Goal: Use online tool/utility: Utilize a website feature to perform a specific function

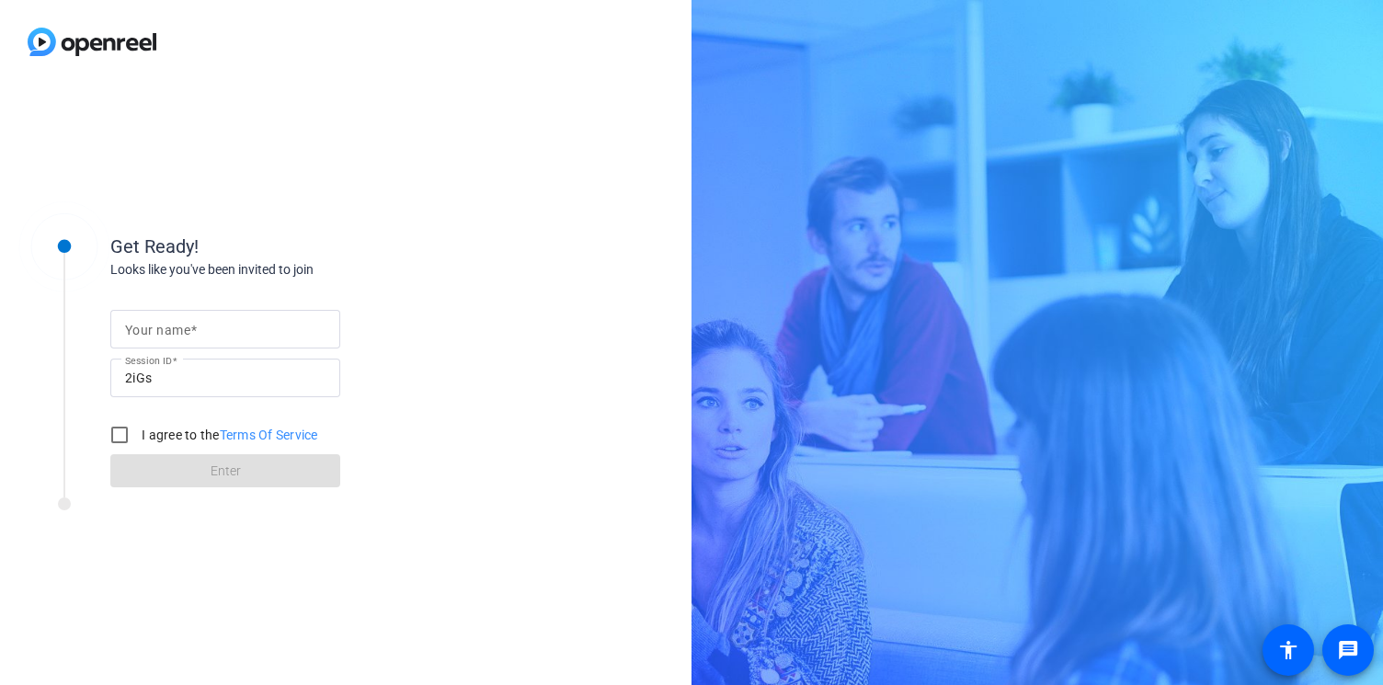
drag, startPoint x: 283, startPoint y: 345, endPoint x: 280, endPoint y: 335, distance: 10.5
click at [283, 345] on div at bounding box center [225, 329] width 200 height 39
click at [280, 334] on input "Your name" at bounding box center [225, 329] width 200 height 22
type input "[PERSON_NAME]"
click at [123, 441] on input "I agree to the Terms Of Service" at bounding box center [119, 435] width 37 height 37
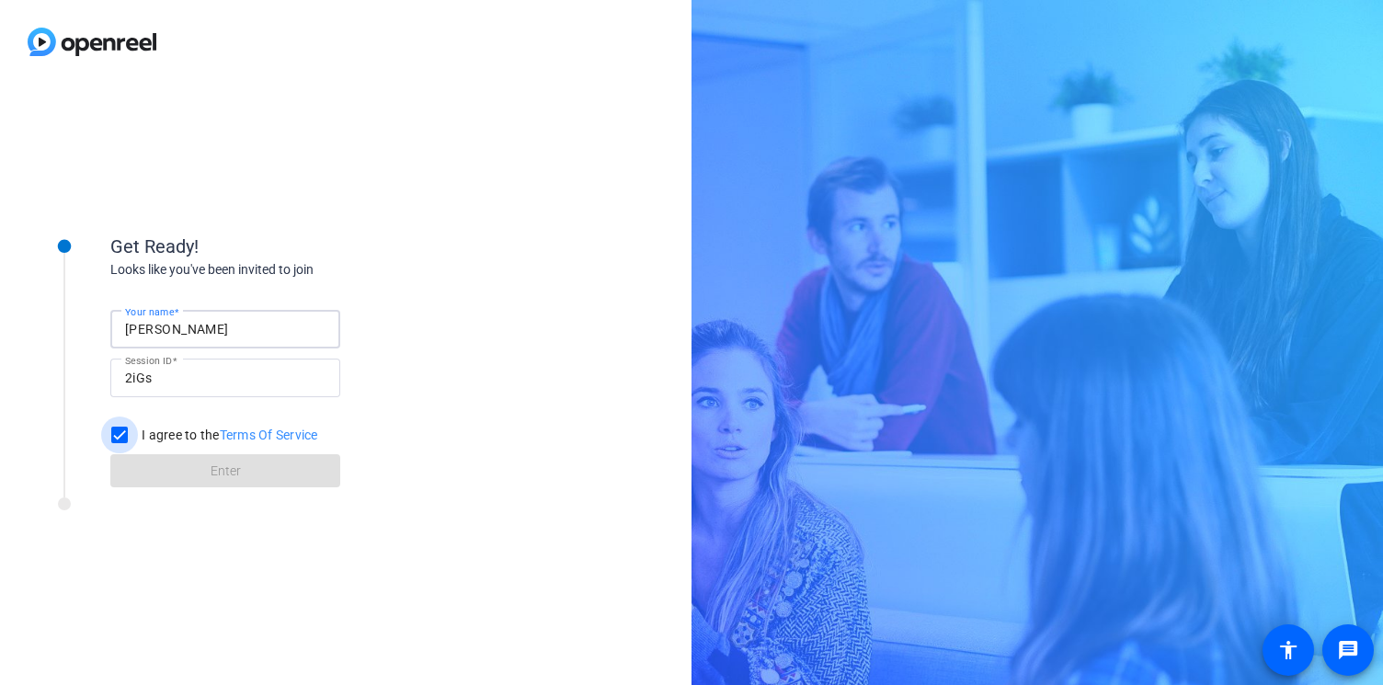
checkbox input "true"
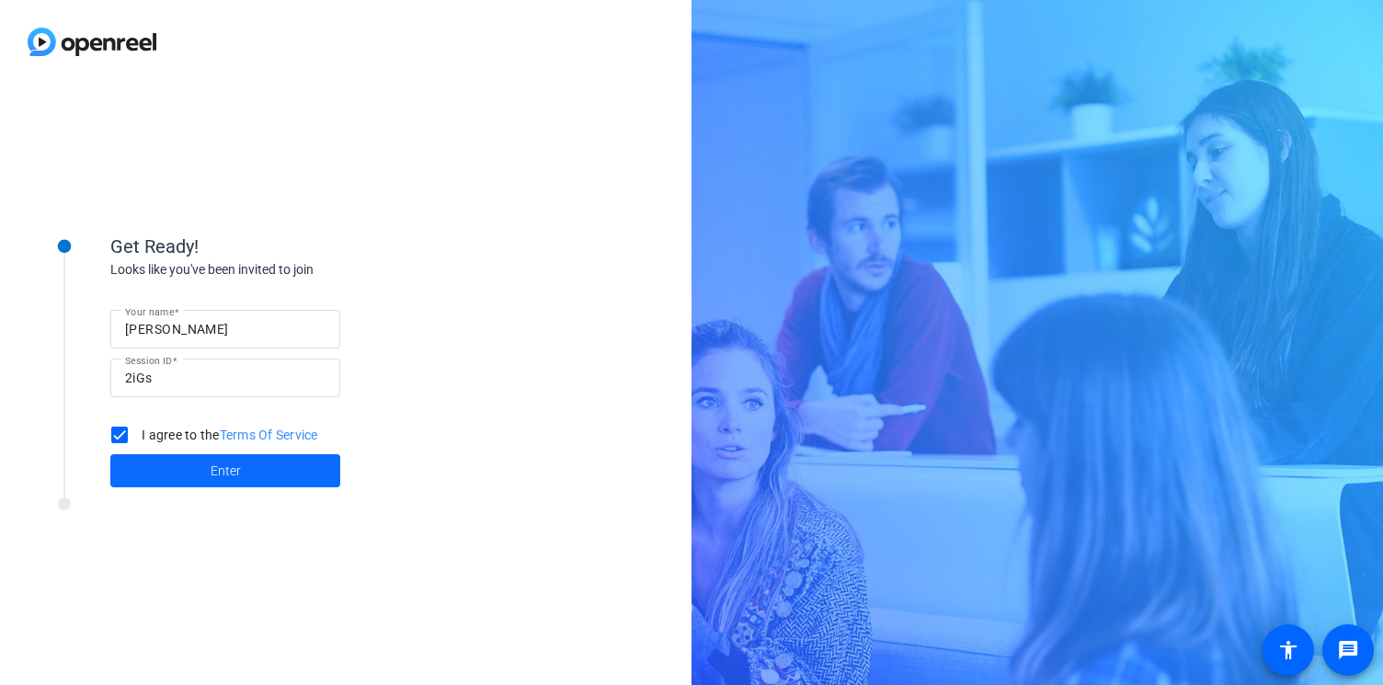
click at [131, 459] on span at bounding box center [225, 471] width 230 height 44
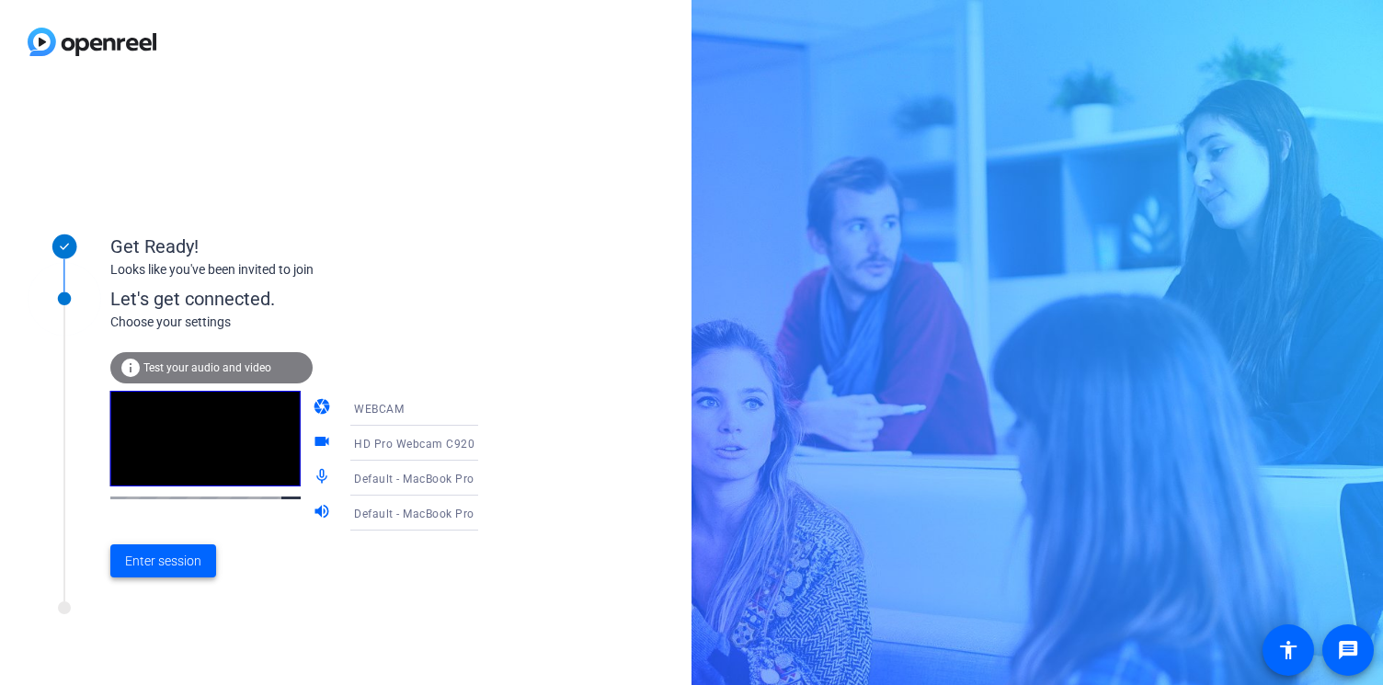
click at [197, 571] on span at bounding box center [163, 561] width 106 height 44
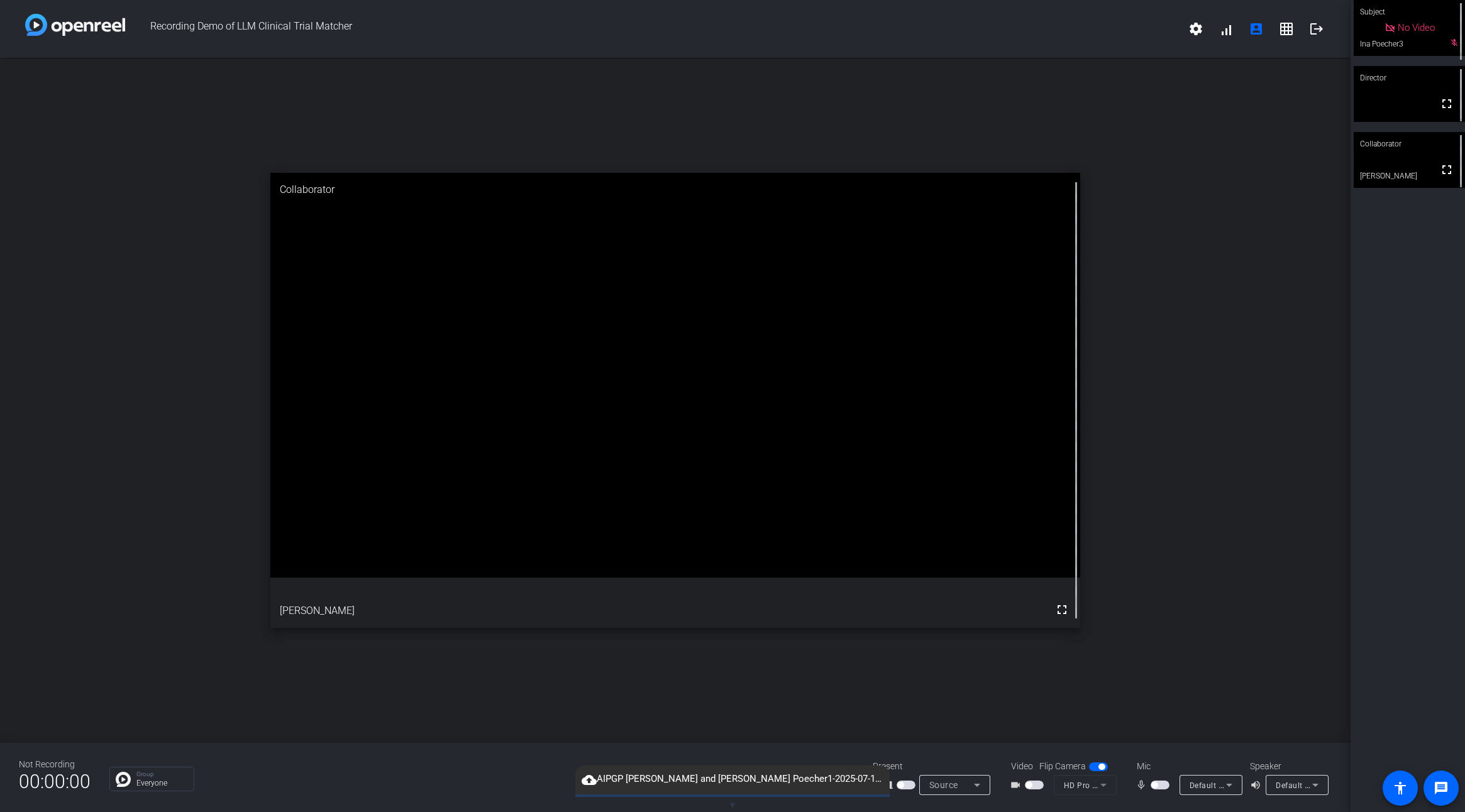
click at [945, 468] on span "button" at bounding box center [1034, 785] width 19 height 9
click at [910, 468] on span "button" at bounding box center [906, 785] width 19 height 9
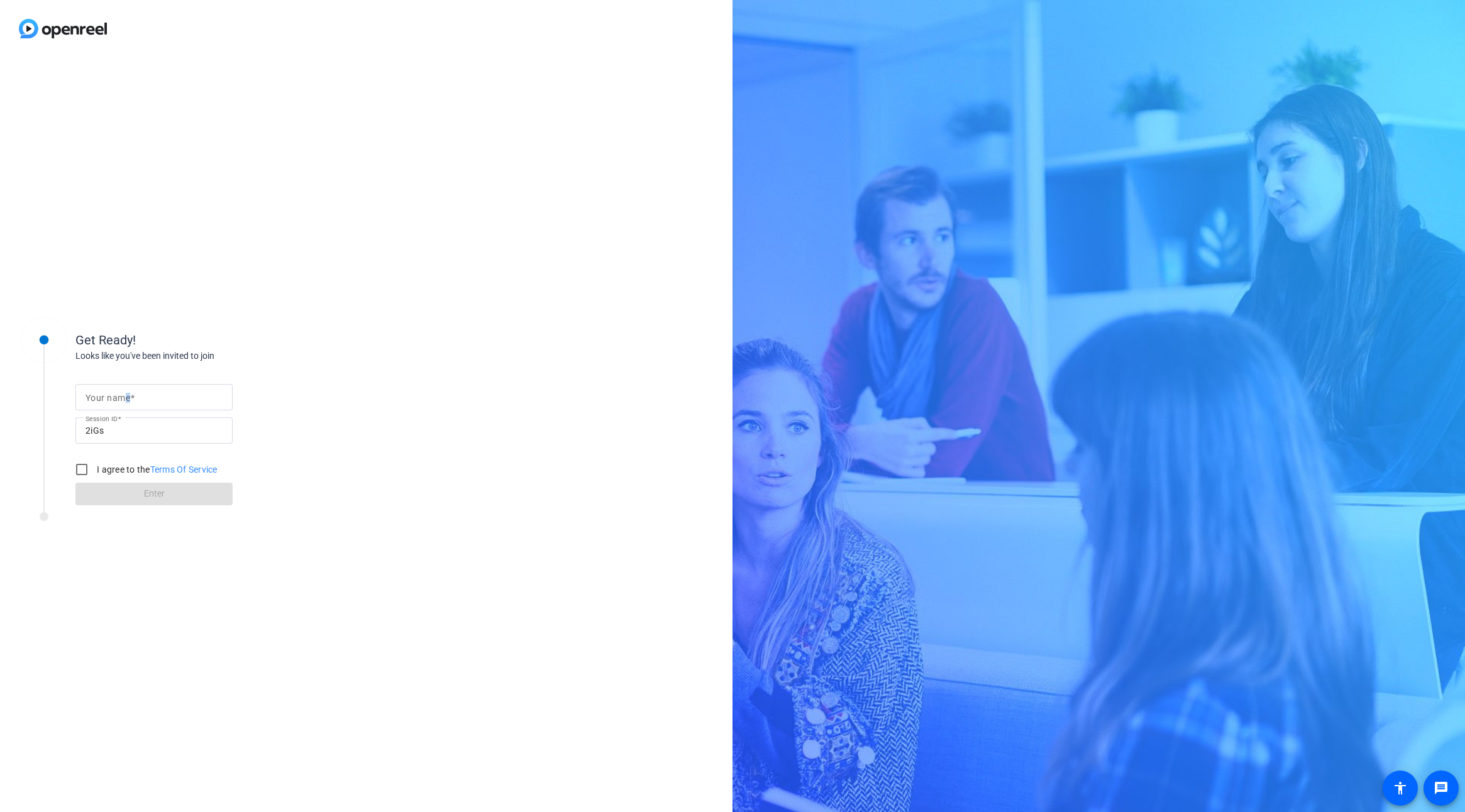
click at [127, 402] on mat-label "Your name" at bounding box center [107, 398] width 44 height 10
click at [127, 402] on input "Your name" at bounding box center [154, 397] width 137 height 15
type input "[PERSON_NAME]"
drag, startPoint x: 90, startPoint y: 473, endPoint x: 93, endPoint y: 489, distance: 16.3
click at [90, 473] on input "I agree to the Terms Of Service" at bounding box center [81, 470] width 25 height 25
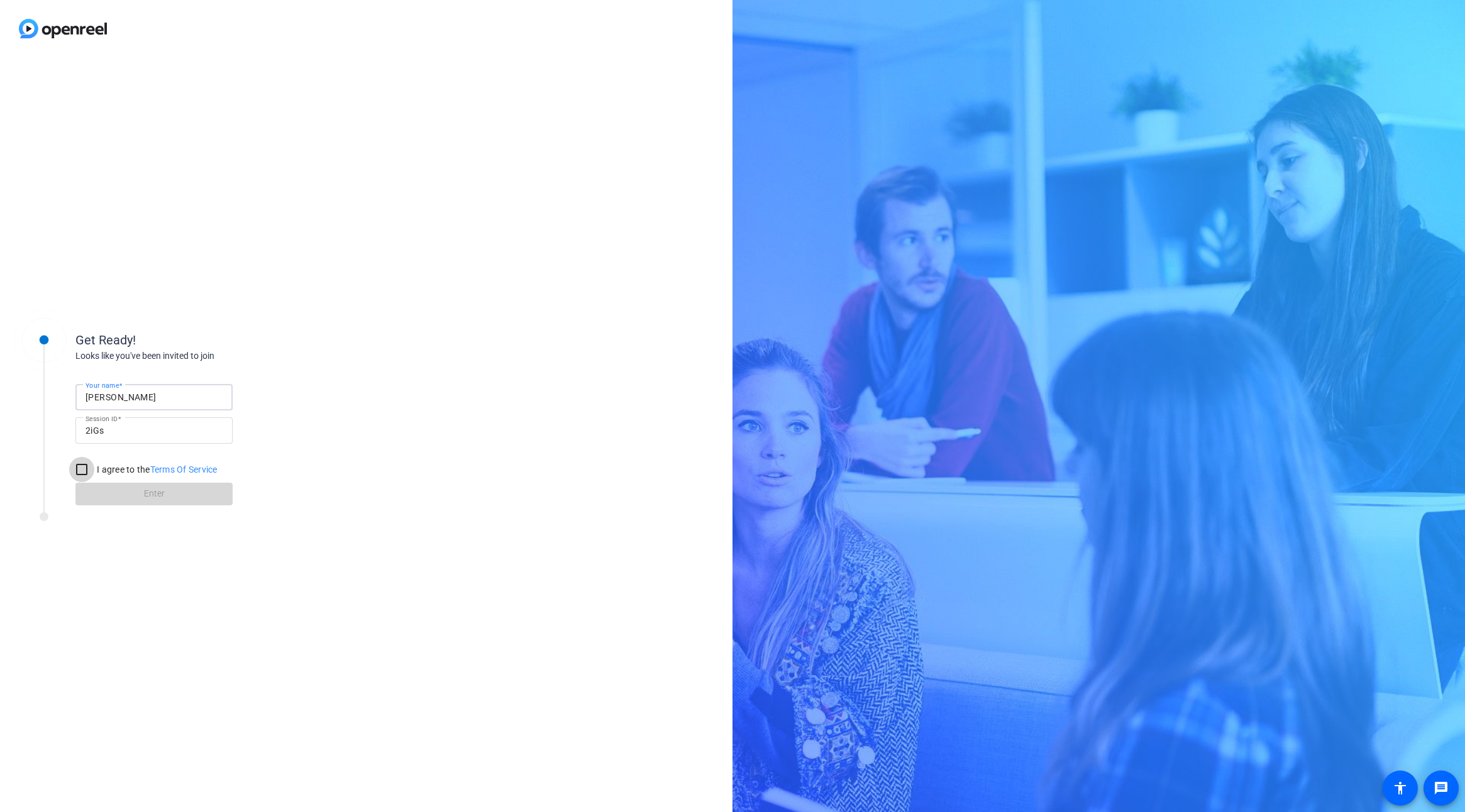
checkbox input "true"
click at [96, 493] on span at bounding box center [154, 494] width 157 height 30
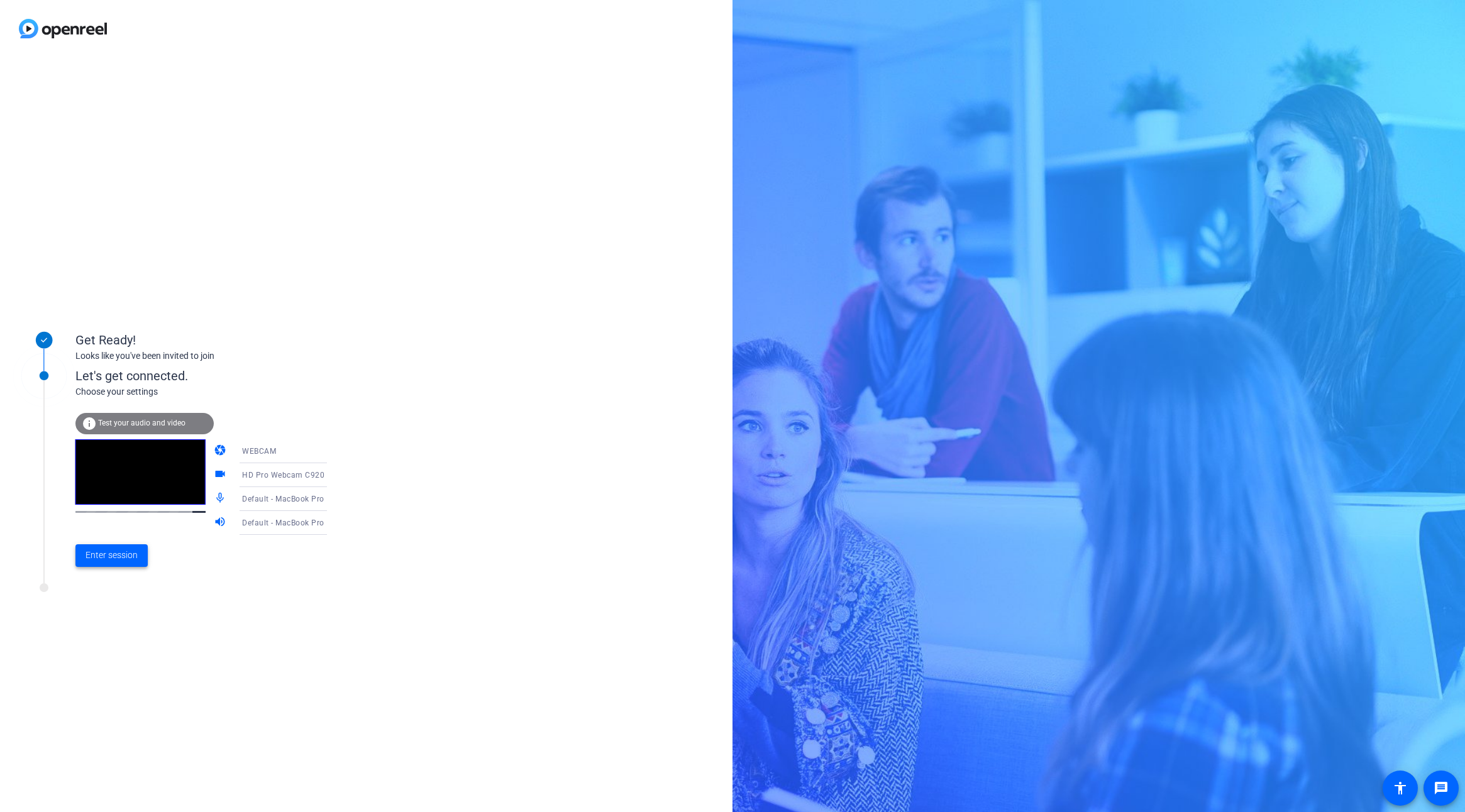
click at [129, 554] on span "Enter session" at bounding box center [111, 555] width 52 height 13
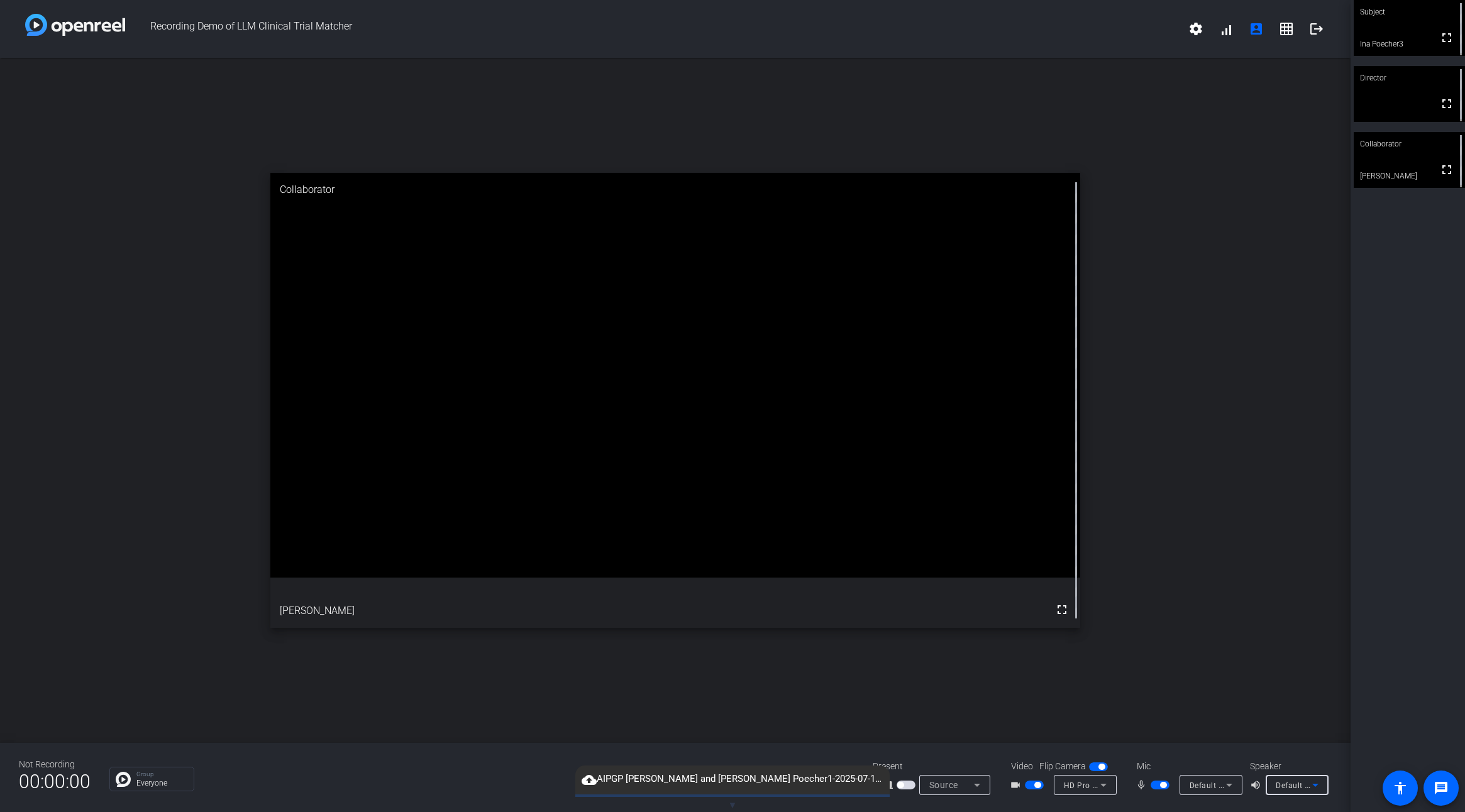
click at [1309, 785] on icon at bounding box center [1315, 785] width 15 height 15
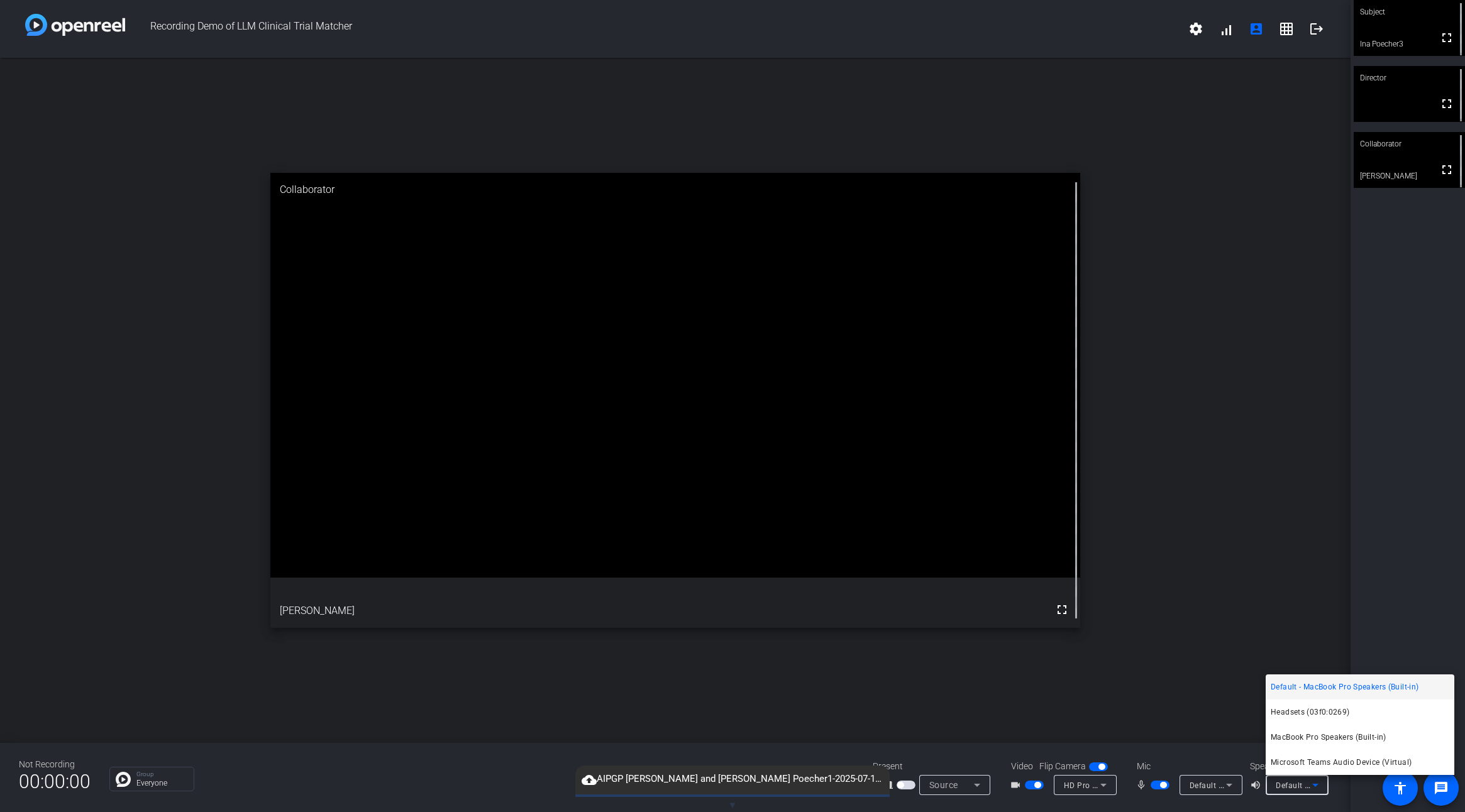
click at [1309, 785] on div at bounding box center [732, 406] width 1465 height 812
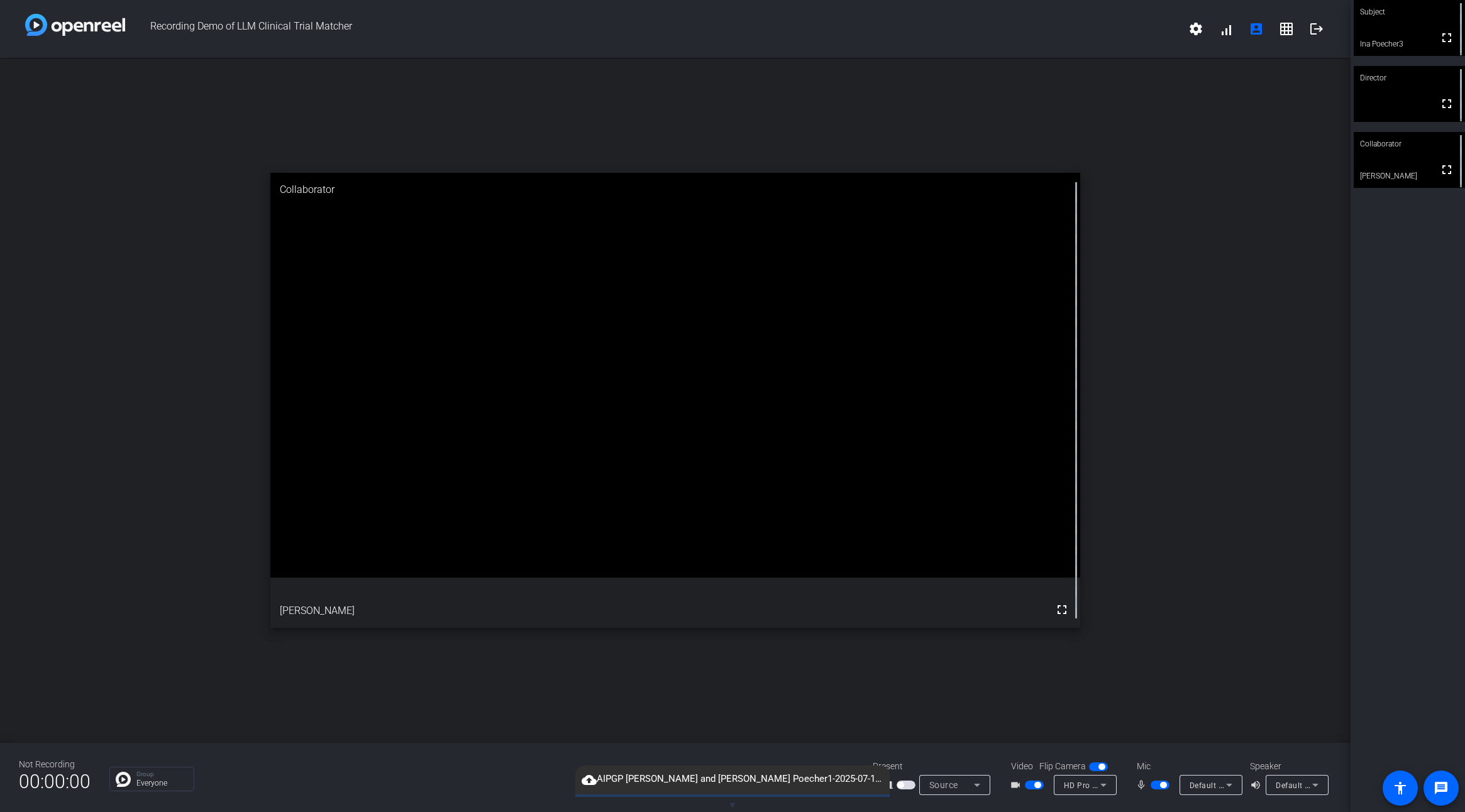
click at [561, 792] on div "Not Recording 00:00:00 Group Everyone Present screen_share_outline Source Video…" at bounding box center [675, 777] width 1350 height 69
click at [650, 792] on div "cloud_upload AIPGP [PERSON_NAME] and [PERSON_NAME] Poecher1-2025-07-15-11-30-42…" at bounding box center [732, 780] width 314 height 29
click at [544, 793] on div "Not Recording 00:00:00 Group Everyone Present screen_share_outline Source Video…" at bounding box center [675, 777] width 1350 height 69
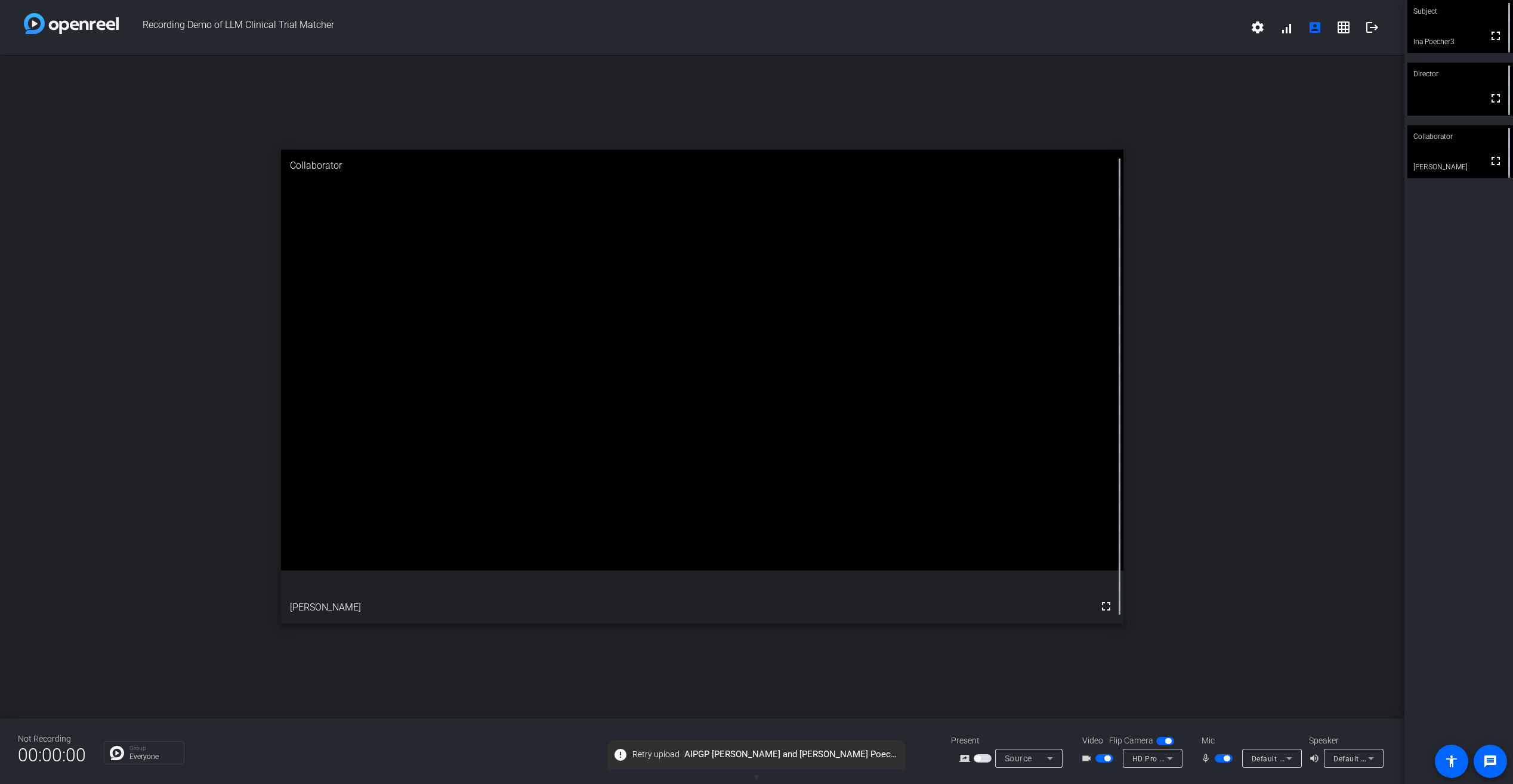
click at [984, 761] on span "button" at bounding box center [983, 758] width 18 height 8
click at [1034, 763] on span "Screen Sharing" at bounding box center [1031, 758] width 53 height 10
click at [1061, 712] on mat-option "Screen Sharing" at bounding box center [1037, 713] width 84 height 24
click at [1052, 758] on icon at bounding box center [1050, 759] width 14 height 14
click at [976, 765] on div at bounding box center [756, 392] width 1513 height 784
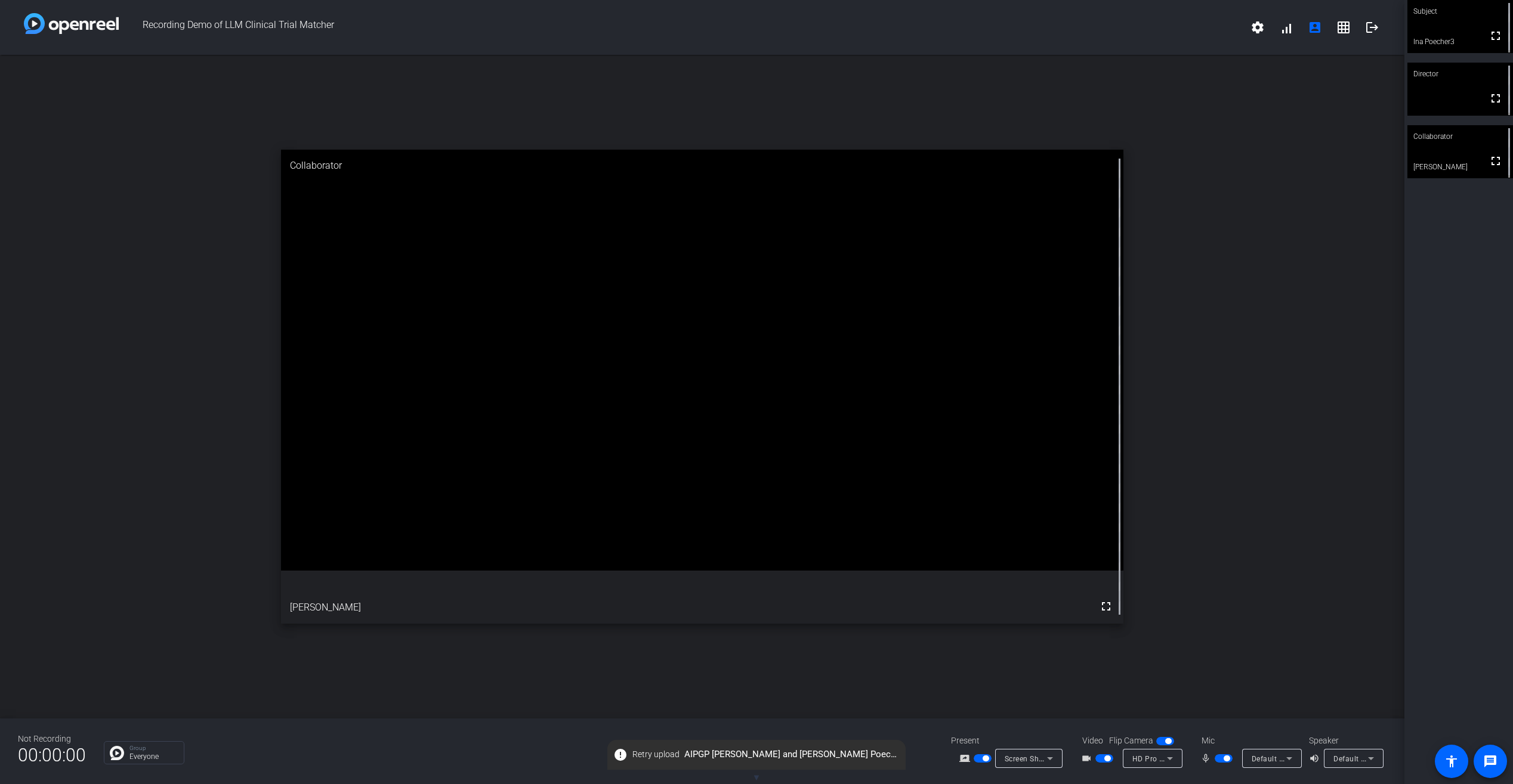
click at [983, 758] on span "button" at bounding box center [986, 758] width 6 height 6
click at [984, 758] on span "button" at bounding box center [983, 758] width 18 height 8
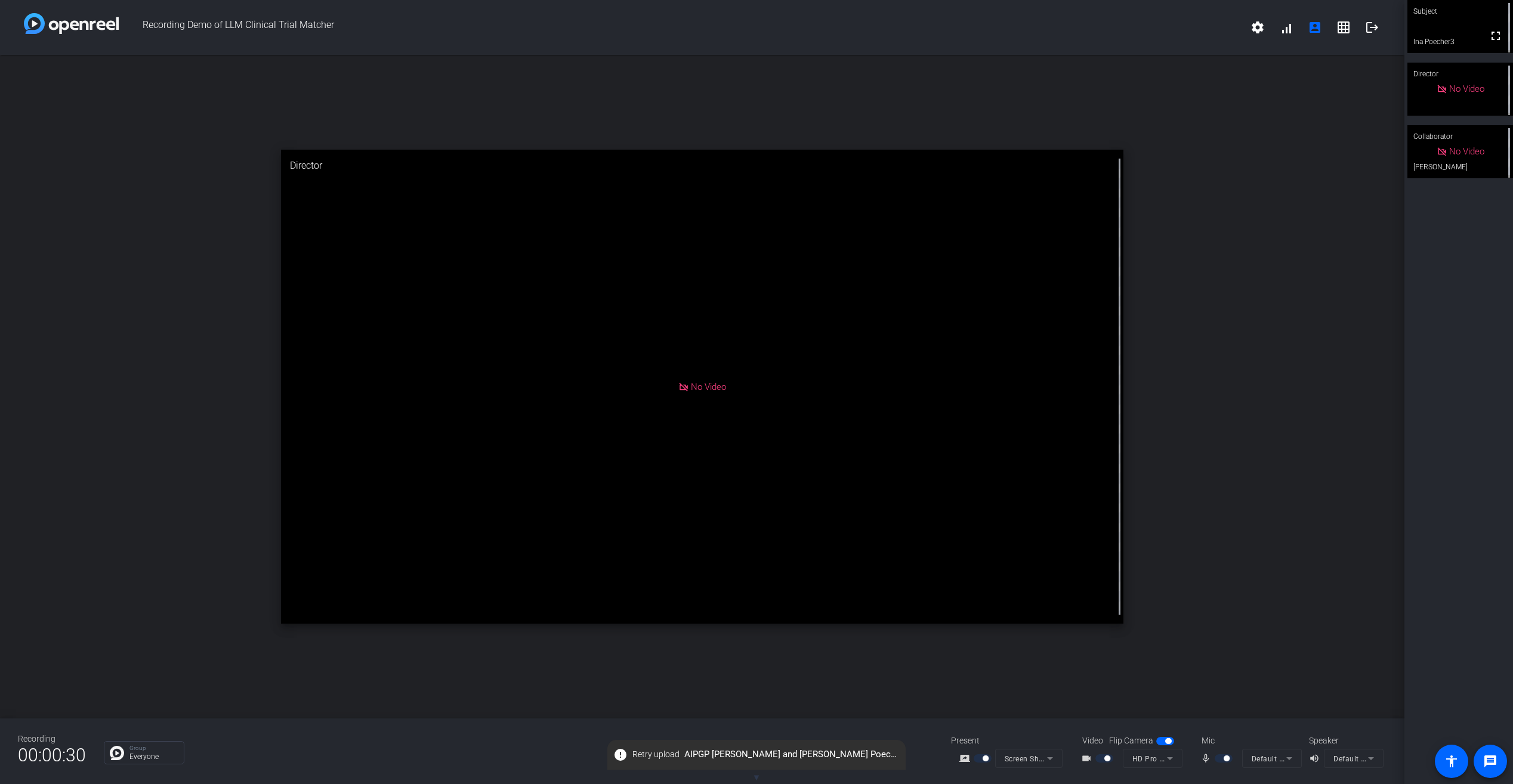
click at [617, 756] on mat-icon "error" at bounding box center [620, 755] width 14 height 14
click at [1290, 32] on span at bounding box center [1287, 27] width 29 height 29
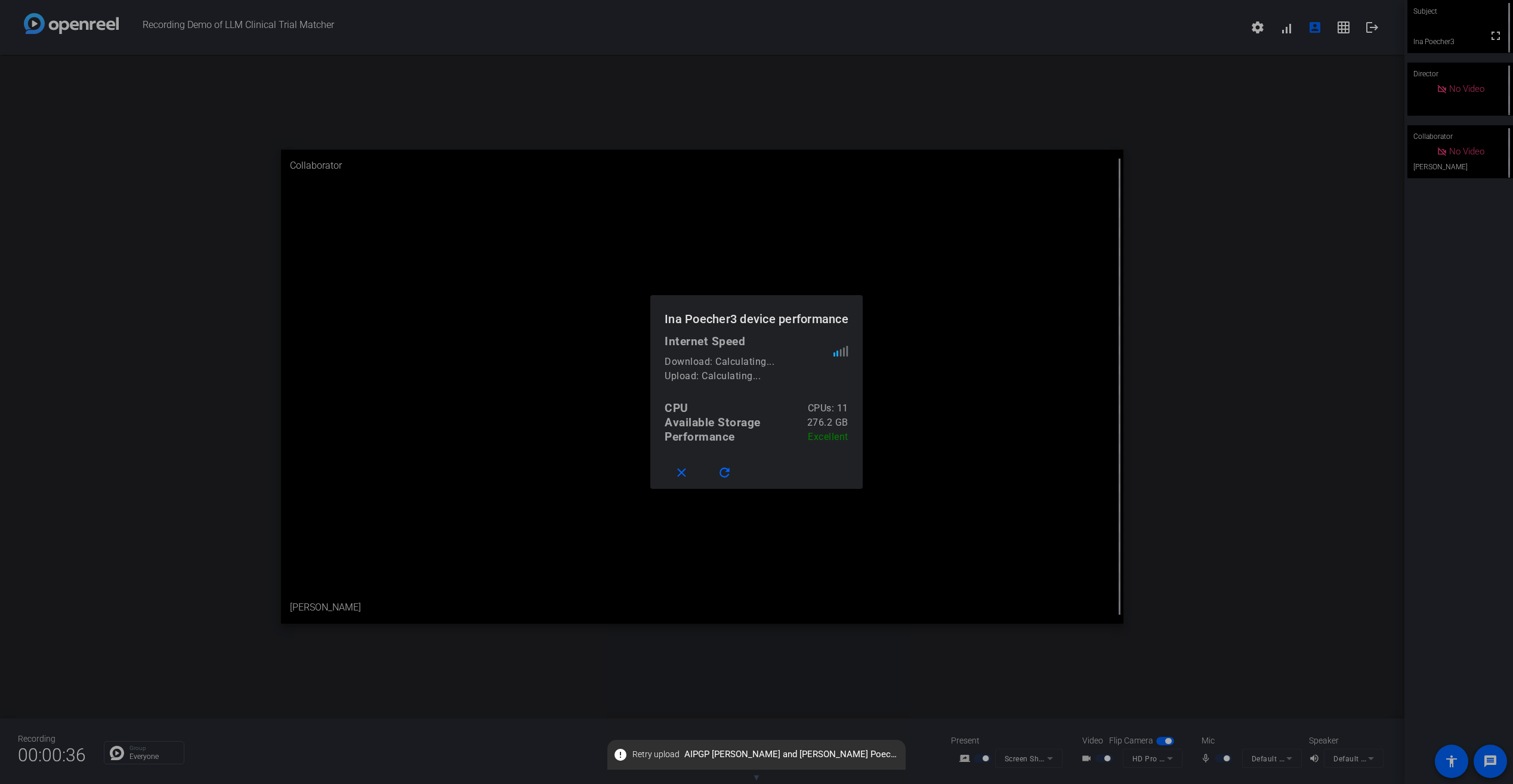
click at [1216, 292] on div at bounding box center [756, 392] width 1513 height 784
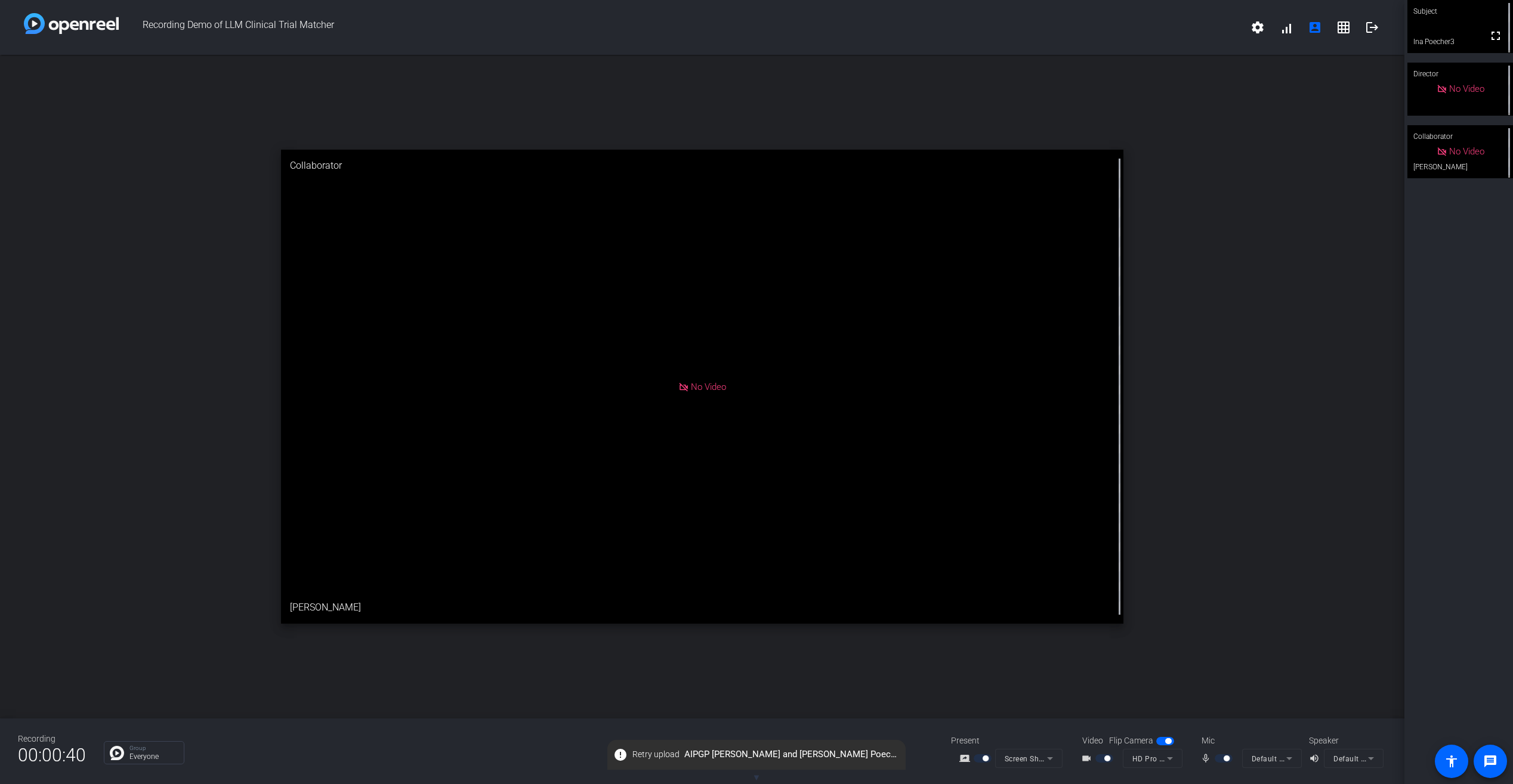
click at [1390, 369] on div "Subject fullscreen Ina Poecher3 Director No Video Collaborator No Video [PERSON…" at bounding box center [1459, 392] width 108 height 784
click at [983, 757] on span "button" at bounding box center [986, 758] width 6 height 6
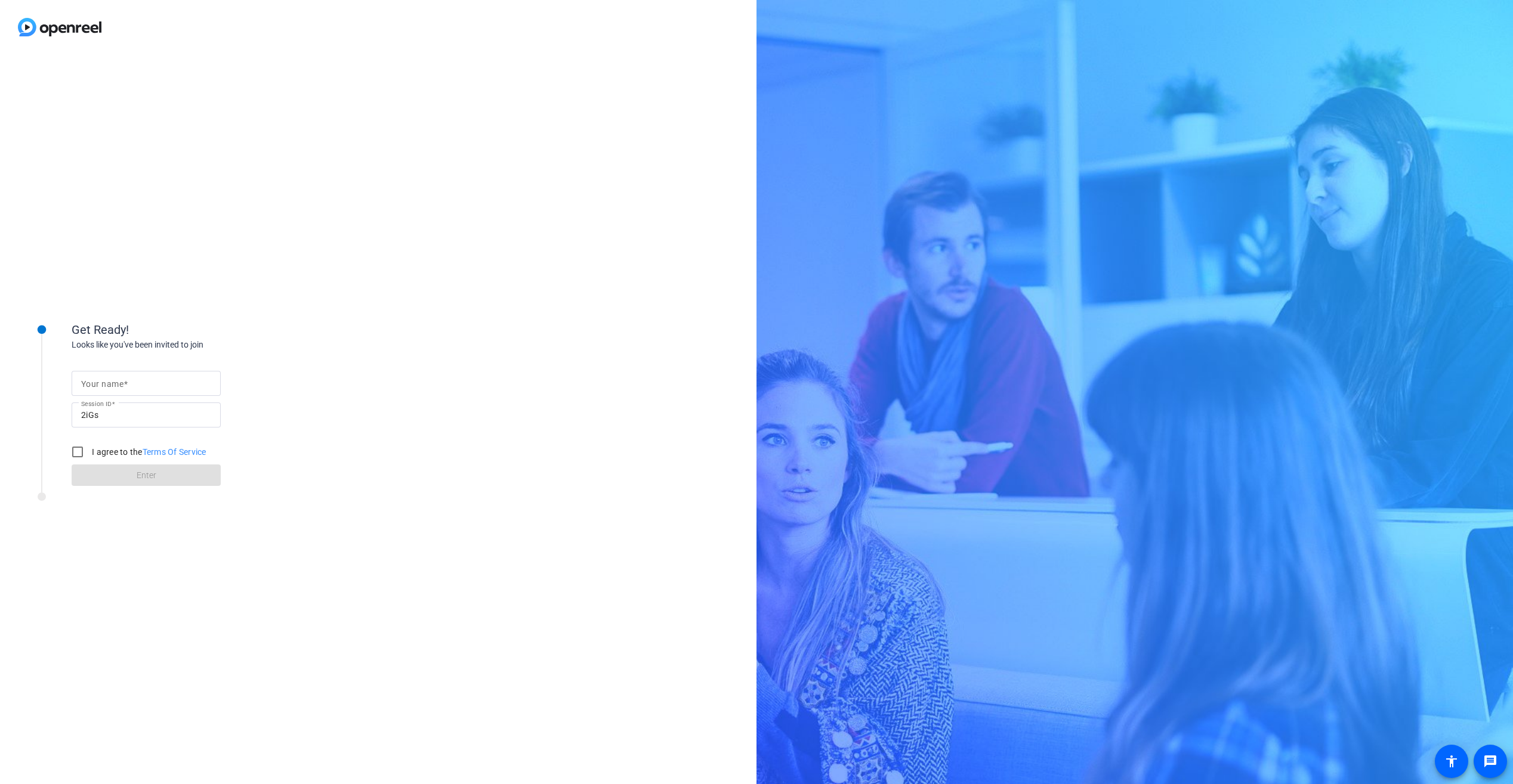
click at [198, 388] on input "Your name" at bounding box center [146, 383] width 130 height 14
type input "[PERSON_NAME]"
click at [84, 456] on input "I agree to the Terms Of Service" at bounding box center [77, 452] width 24 height 24
checkbox input "true"
click at [110, 471] on span at bounding box center [146, 475] width 149 height 29
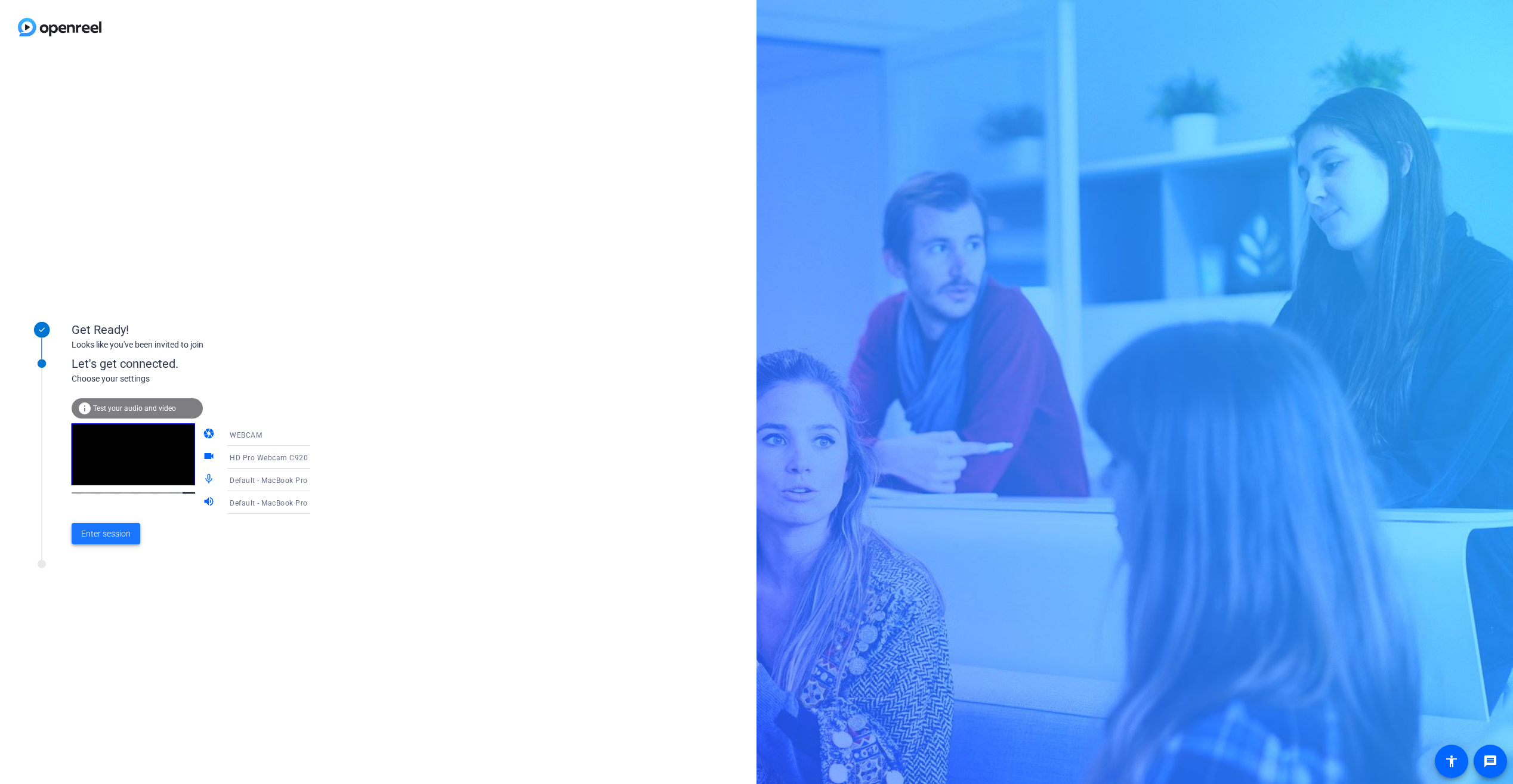
click at [127, 534] on span "Enter session" at bounding box center [106, 534] width 49 height 12
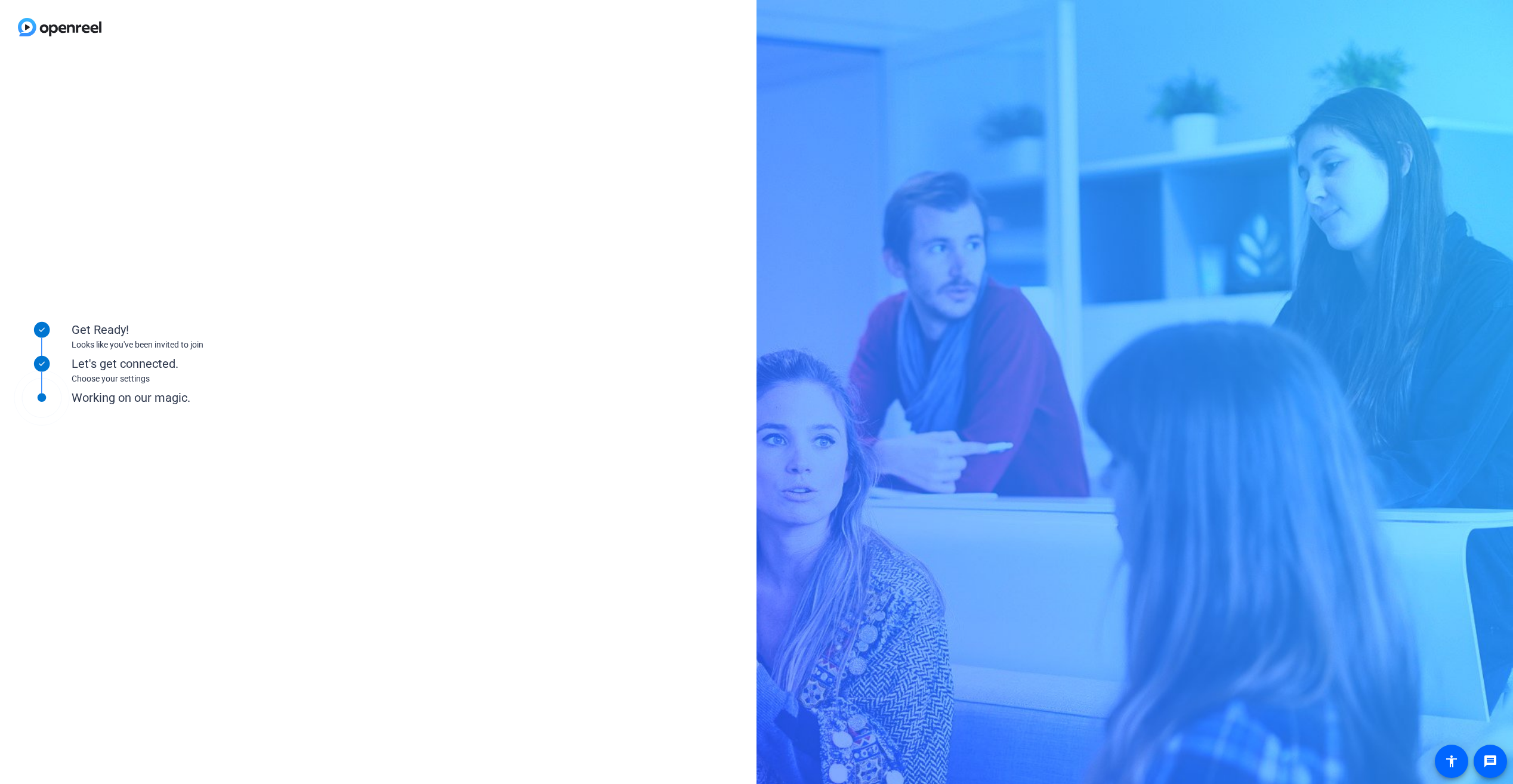
drag, startPoint x: 427, startPoint y: 405, endPoint x: 434, endPoint y: 397, distance: 10.6
click at [431, 401] on div "Get Ready! Looks like you've been invited to join Let's get connected. Choose y…" at bounding box center [378, 420] width 756 height 730
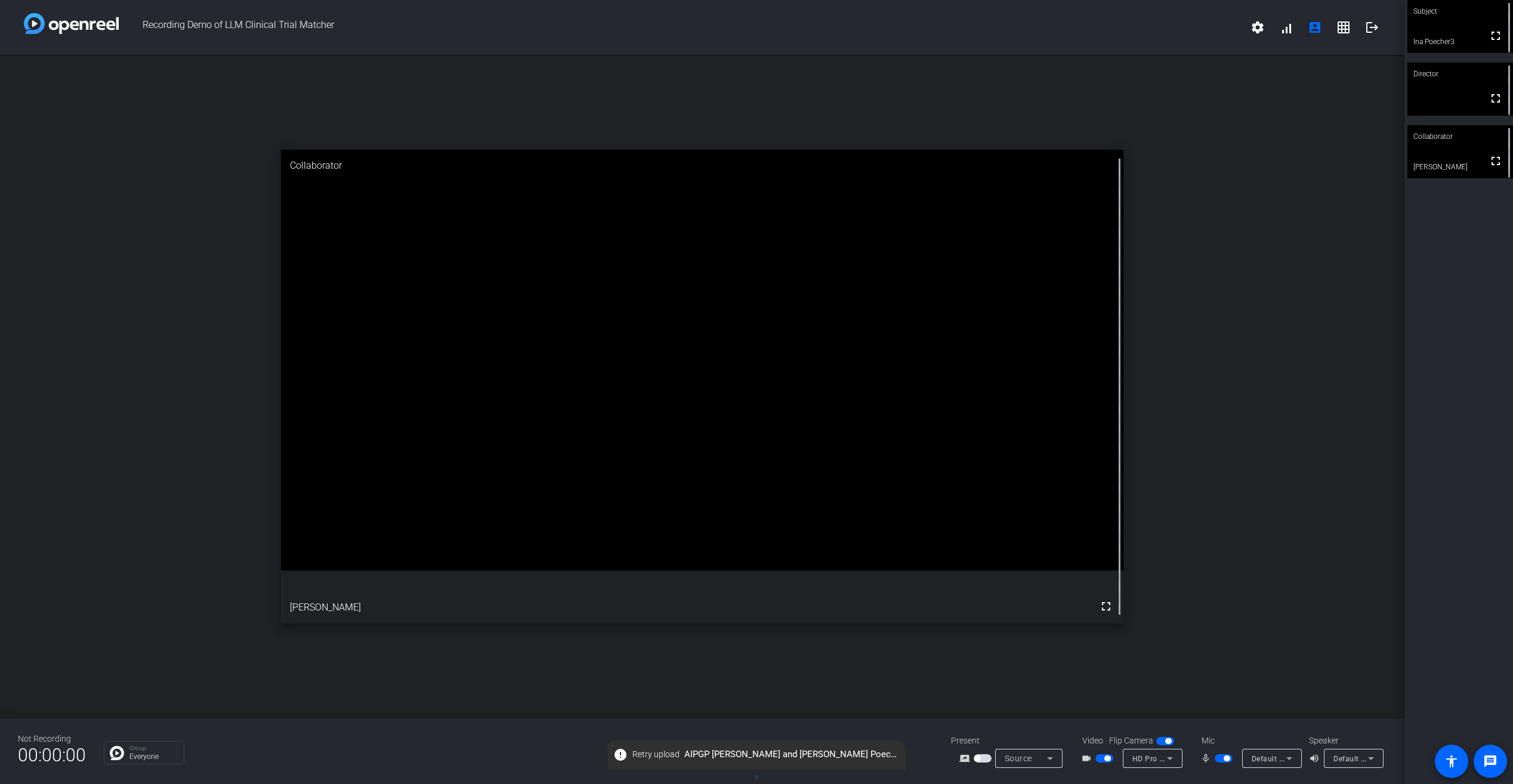
click at [982, 760] on span "button" at bounding box center [983, 758] width 18 height 8
click at [1106, 761] on span "button" at bounding box center [1107, 758] width 6 height 6
